Goal: Transaction & Acquisition: Purchase product/service

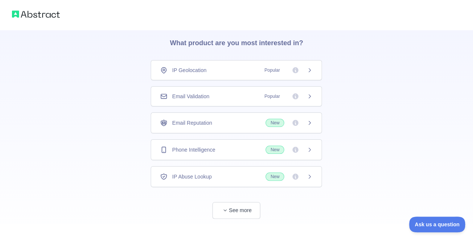
scroll to position [37, 0]
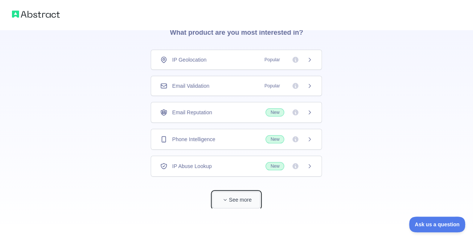
click at [251, 196] on button "See more" at bounding box center [236, 200] width 48 height 17
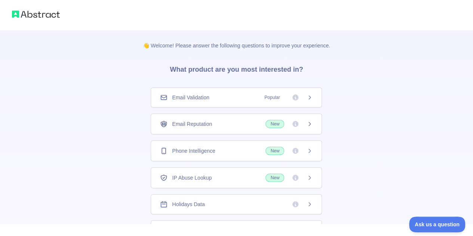
scroll to position [0, 0]
click at [307, 97] on icon at bounding box center [310, 97] width 6 height 6
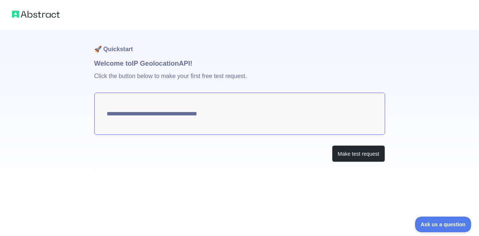
type textarea "**********"
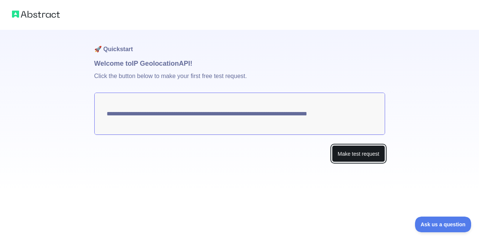
click at [365, 156] on button "Make test request" at bounding box center [358, 154] width 53 height 17
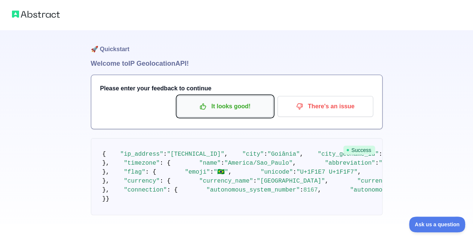
click at [248, 110] on p "It looks good!" at bounding box center [225, 106] width 85 height 13
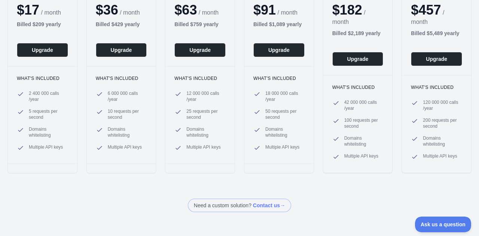
scroll to position [50, 0]
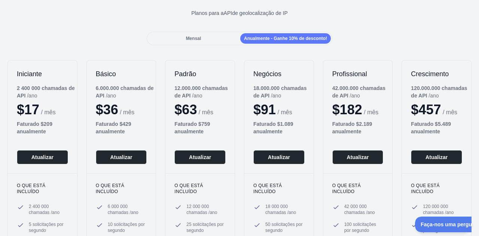
click at [221, 42] on div "Mensal" at bounding box center [193, 38] width 91 height 10
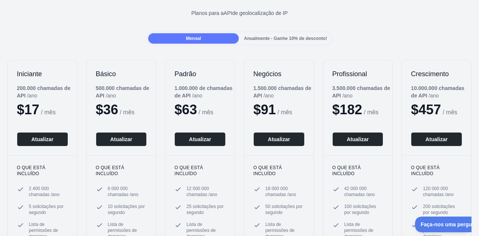
click at [201, 39] on div "Mensal" at bounding box center [193, 38] width 91 height 10
click at [198, 41] on font "Mensal" at bounding box center [193, 38] width 15 height 5
click at [255, 33] on div "Anualmente - Ganhe 10% de desconto!" at bounding box center [285, 38] width 91 height 10
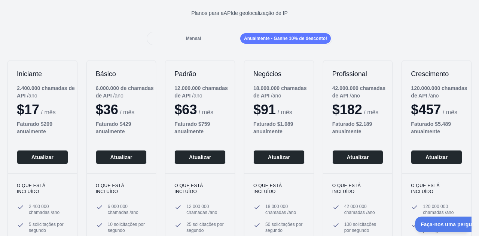
click at [202, 45] on div "Mensal Anualmente - Ganhe 10% de desconto!" at bounding box center [240, 38] width 186 height 13
click at [204, 40] on div "Mensal" at bounding box center [193, 38] width 91 height 10
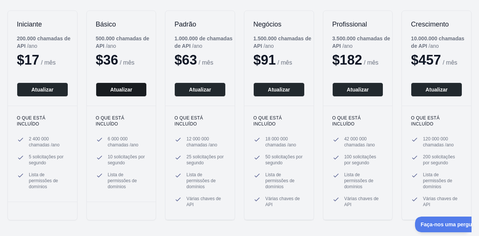
scroll to position [0, 0]
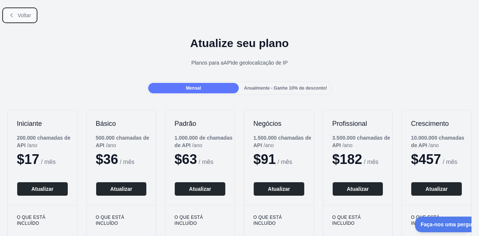
click at [12, 19] on button "Voltar" at bounding box center [20, 15] width 32 height 13
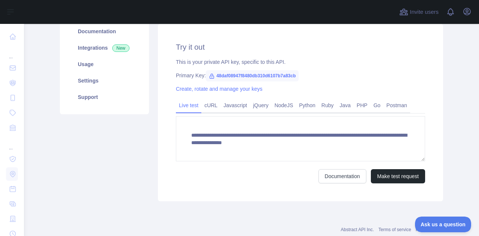
scroll to position [100, 0]
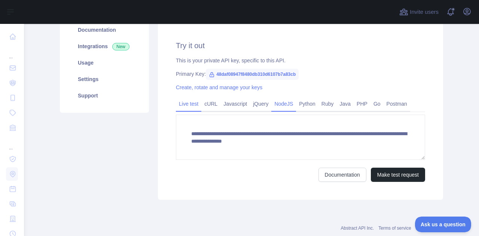
drag, startPoint x: 339, startPoint y: 106, endPoint x: 282, endPoint y: 104, distance: 56.5
click at [339, 106] on link "Java" at bounding box center [345, 104] width 17 height 12
click at [282, 104] on link "NodeJS" at bounding box center [283, 104] width 25 height 12
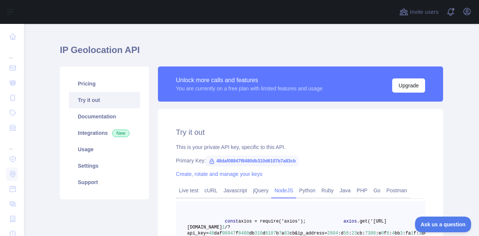
scroll to position [0, 0]
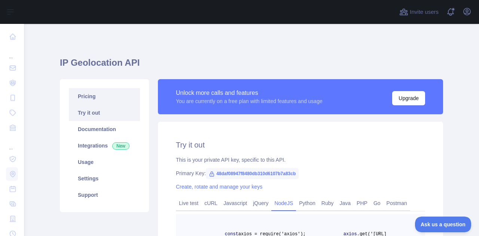
click at [93, 96] on link "Pricing" at bounding box center [104, 96] width 71 height 16
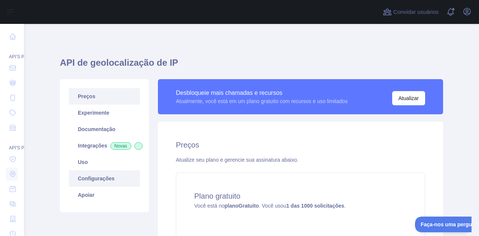
click at [95, 182] on font "Configurações" at bounding box center [96, 179] width 37 height 6
